Goal: Task Accomplishment & Management: Manage account settings

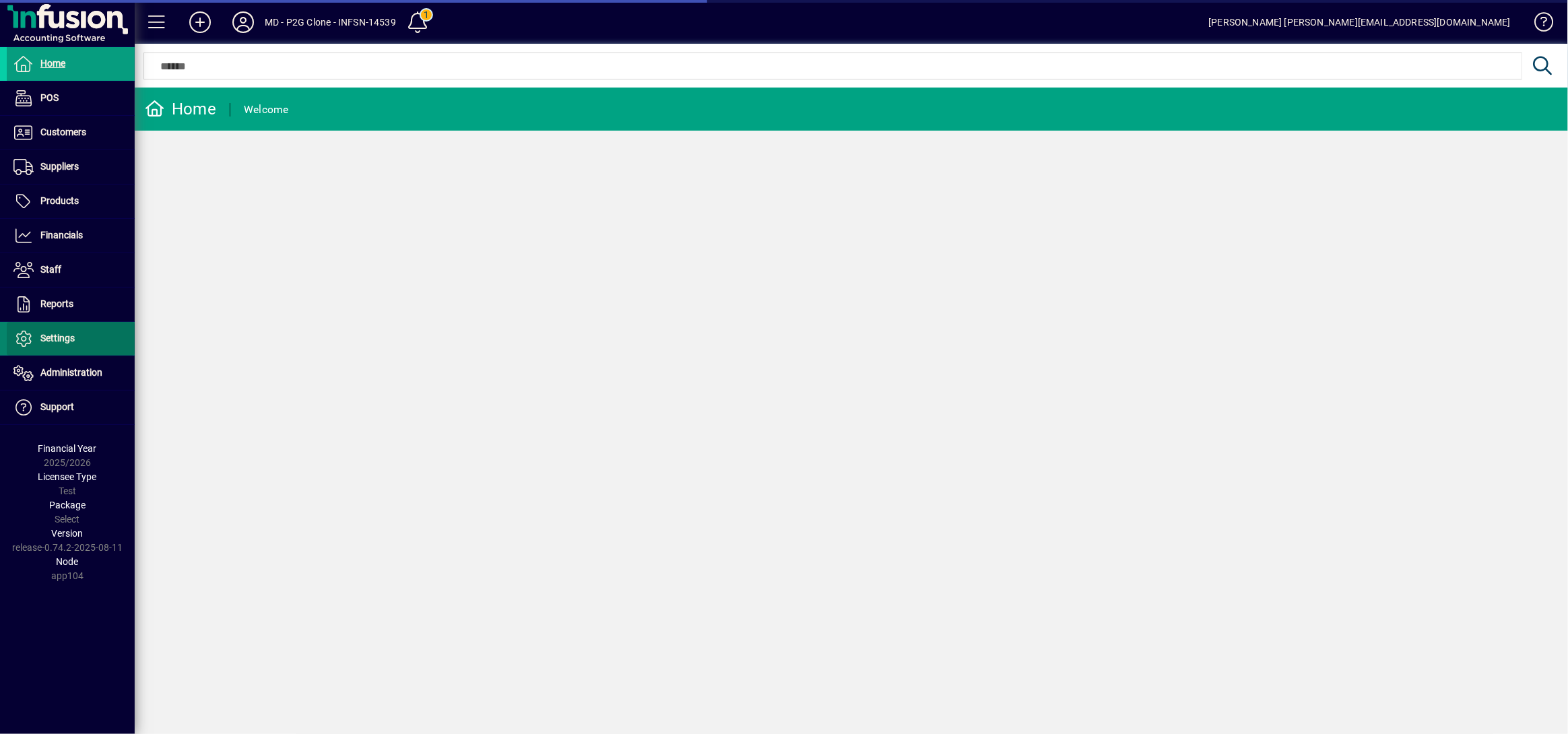
click at [55, 333] on span "Settings" at bounding box center [57, 338] width 35 height 11
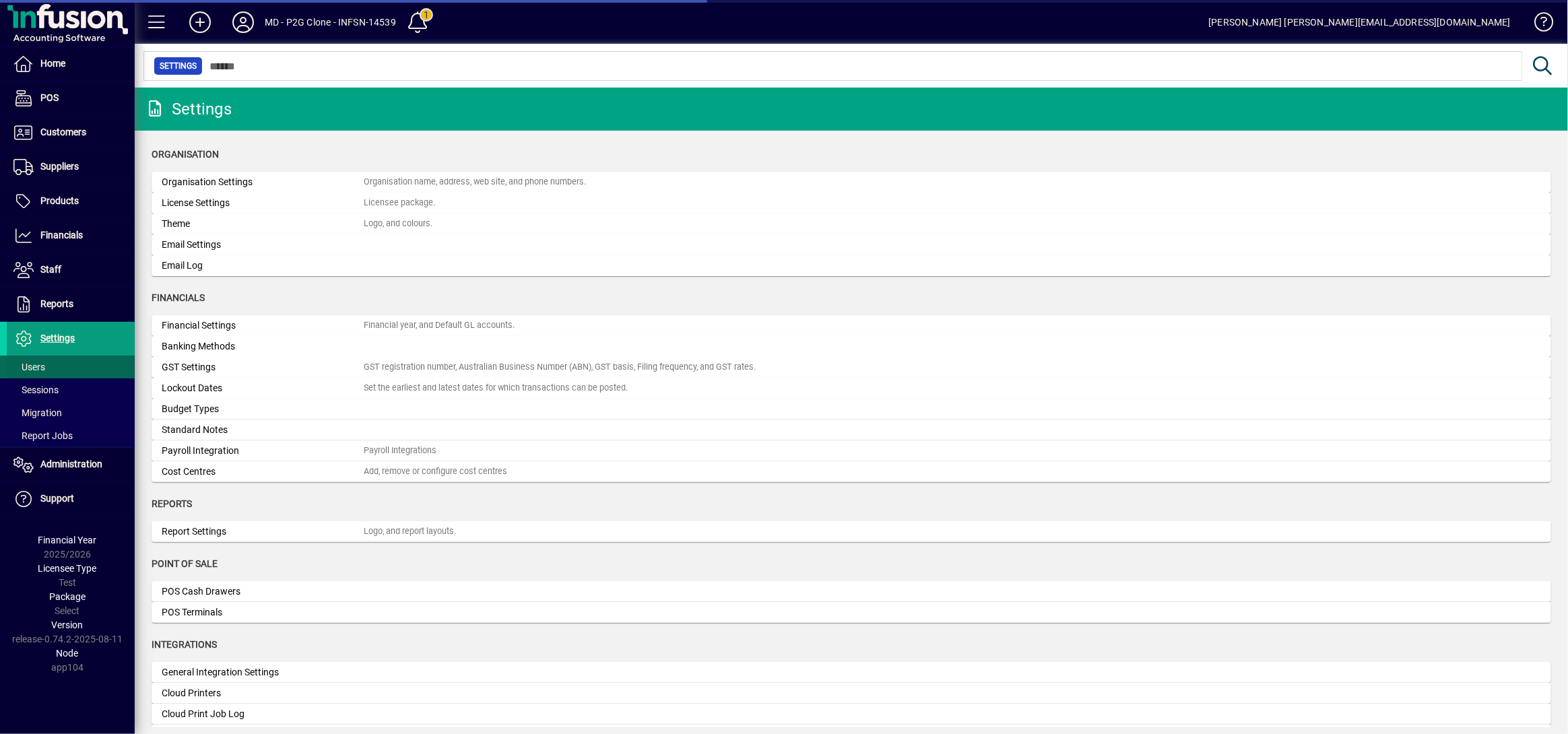
click at [50, 365] on span at bounding box center [71, 366] width 128 height 32
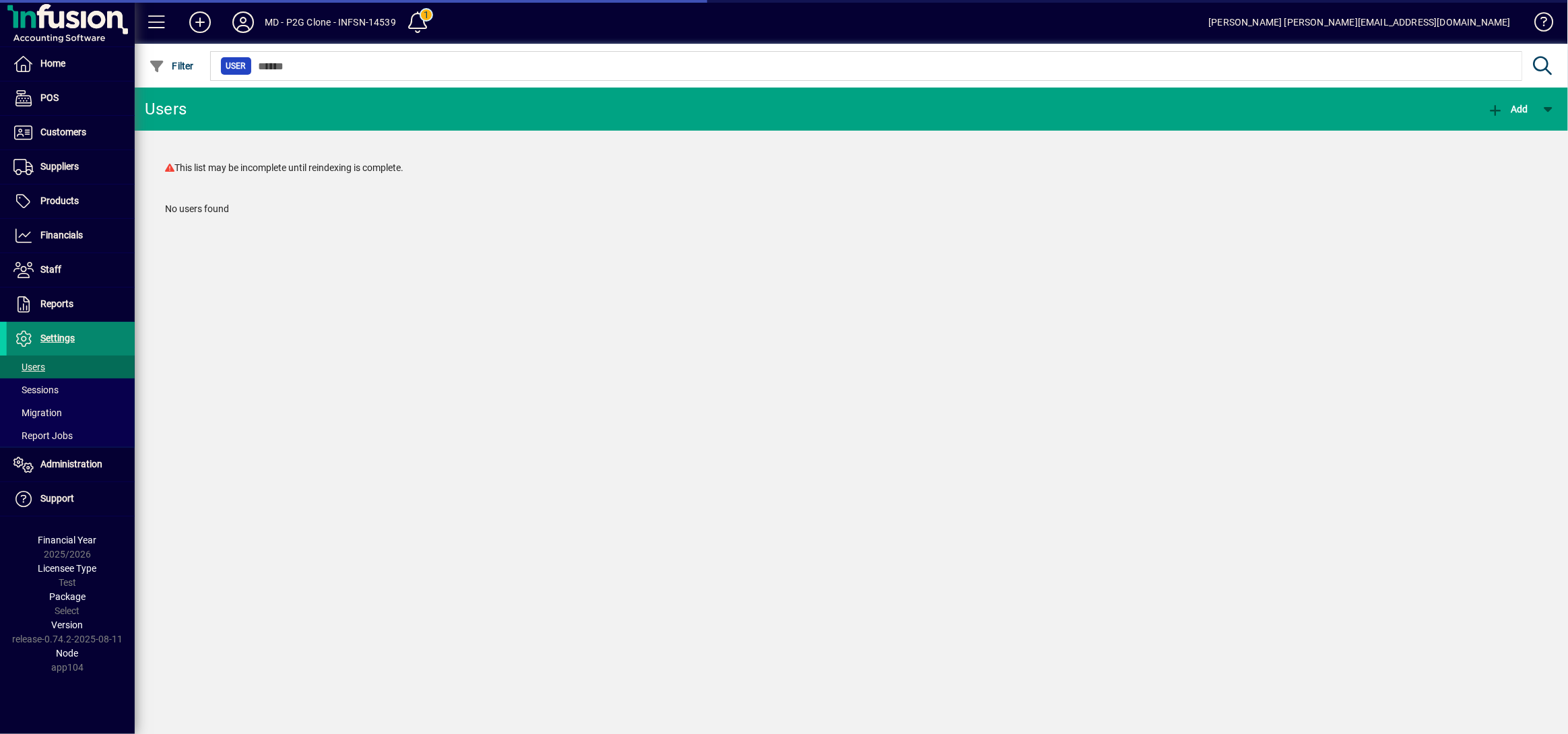
click at [62, 331] on span "Settings" at bounding box center [41, 339] width 68 height 17
